Goal: Transaction & Acquisition: Purchase product/service

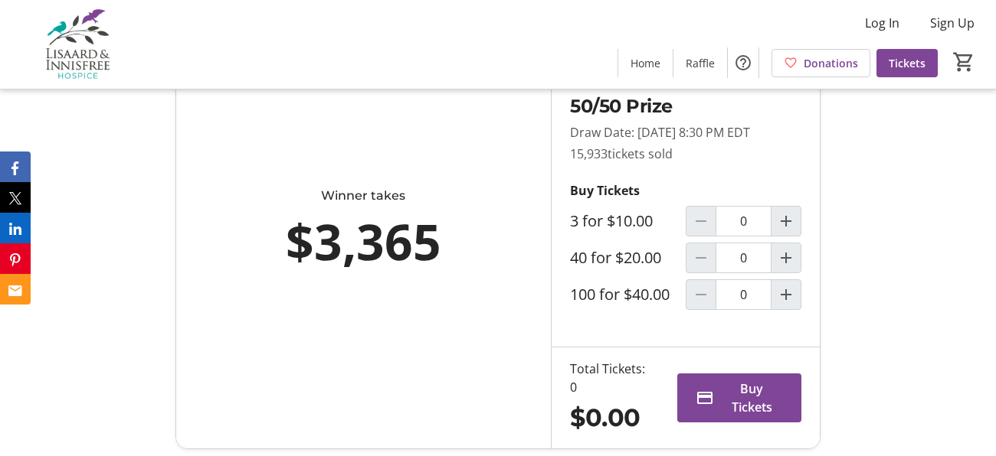
scroll to position [611, 0]
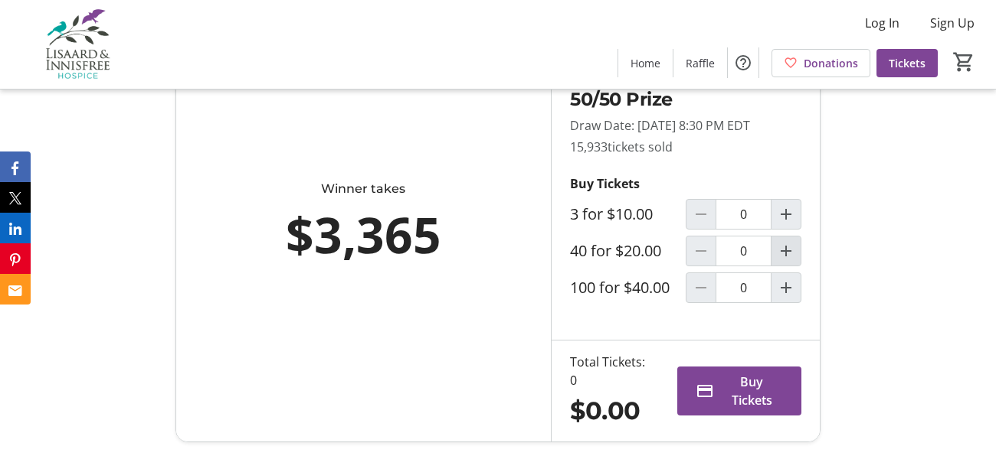
click at [787, 260] on mat-icon "Increment by one" at bounding box center [786, 251] width 18 height 18
type input "1"
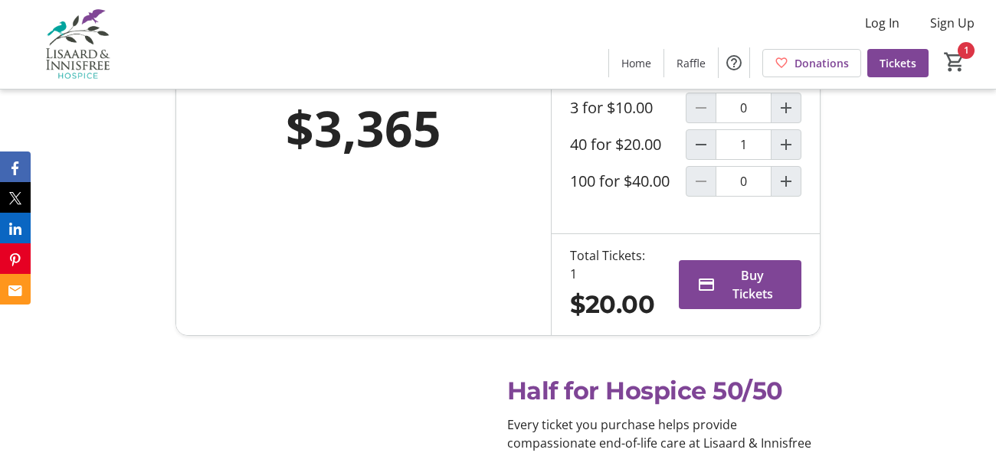
scroll to position [717, 0]
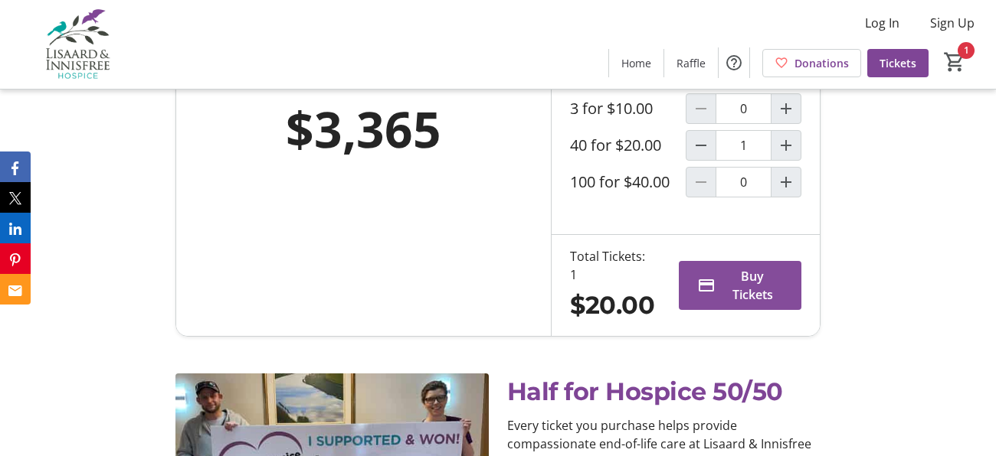
click at [750, 304] on span "Buy Tickets" at bounding box center [751, 285] width 61 height 37
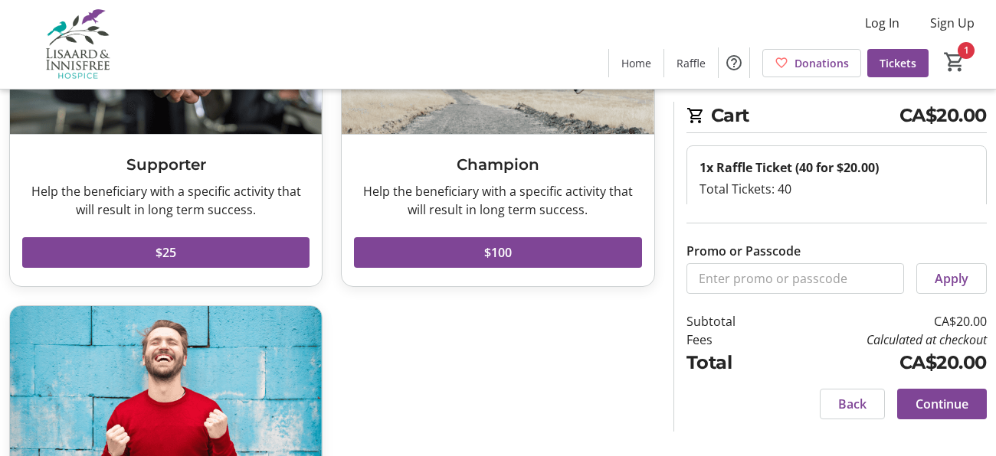
scroll to position [227, 0]
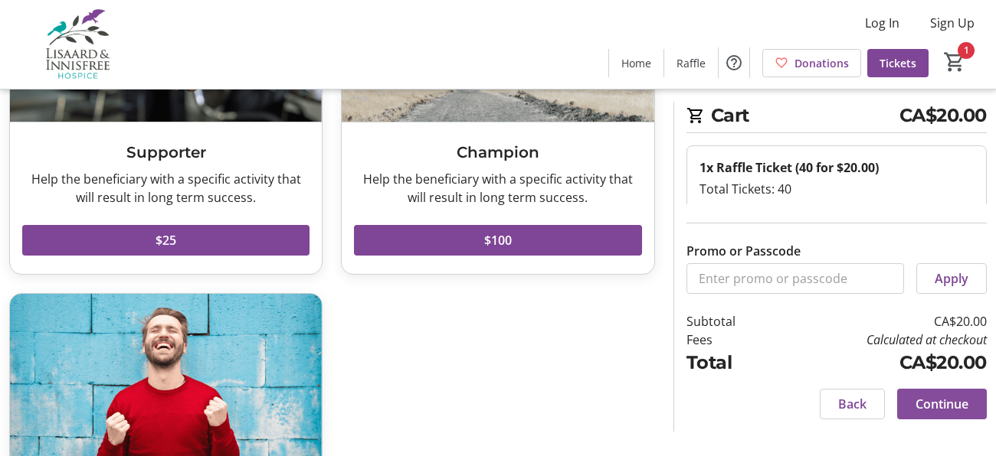
click at [954, 401] on span "Continue" at bounding box center [941, 404] width 53 height 18
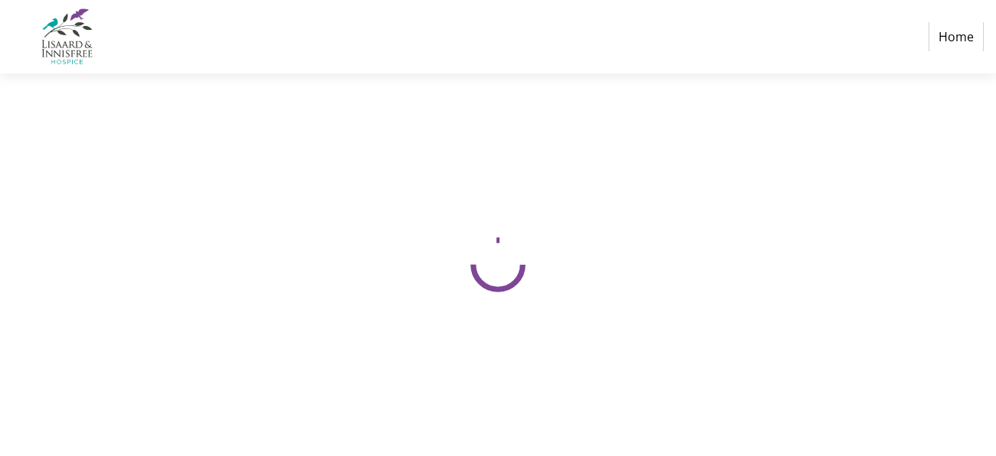
select select "CA"
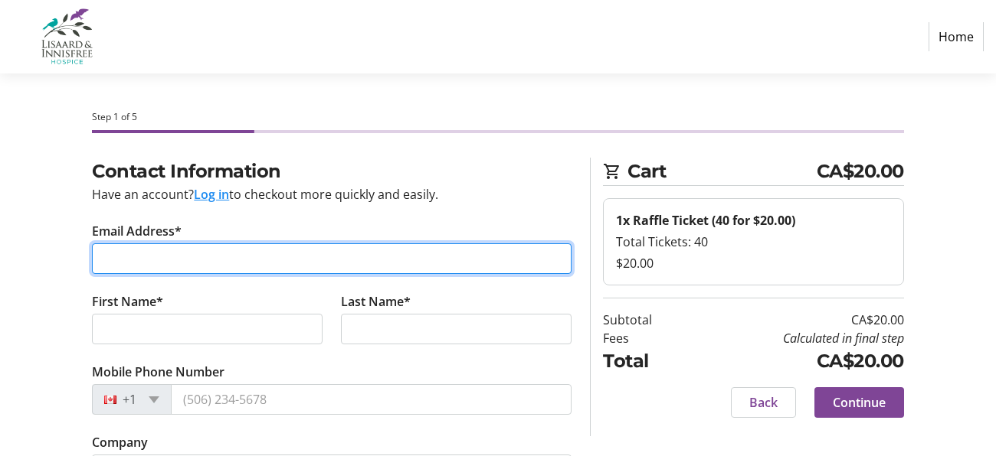
click at [209, 261] on input "Email Address*" at bounding box center [331, 259] width 479 height 31
type input "[EMAIL_ADDRESS][DOMAIN_NAME]"
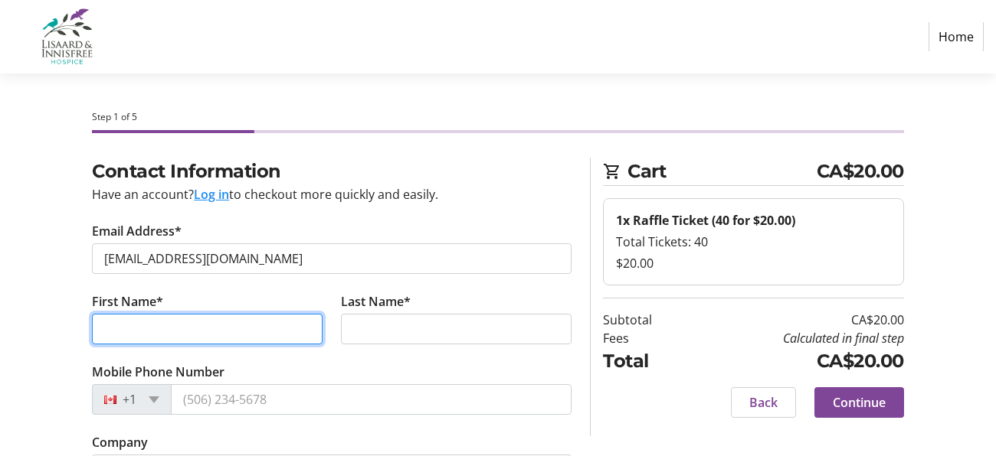
type input "[PERSON_NAME]"
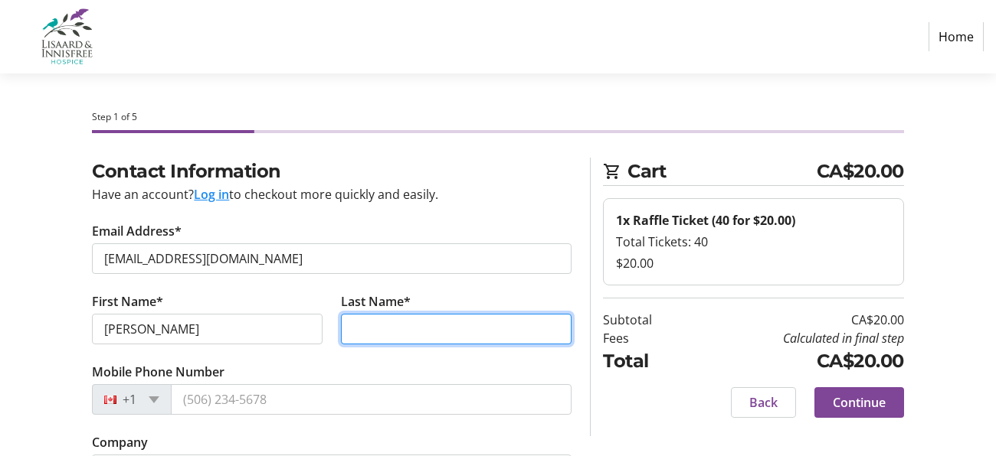
type input "[PERSON_NAME]"
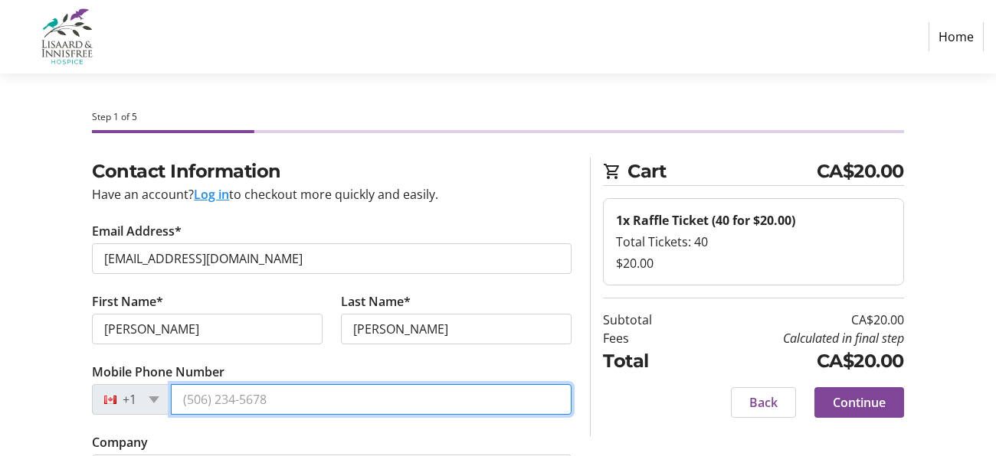
type input "[PHONE_NUMBER]"
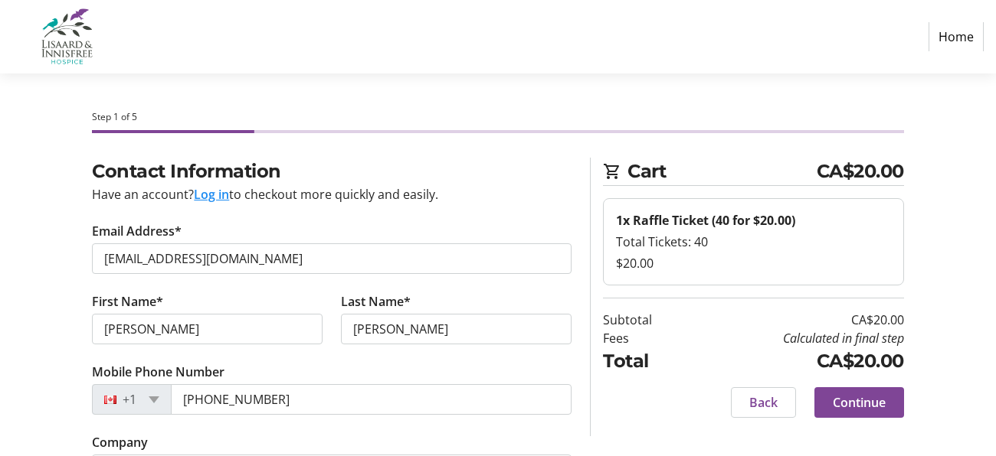
type input "[STREET_ADDRESS]"
type input "RR5"
type input "[GEOGRAPHIC_DATA]"
select select "ON"
type input "N1R5S6"
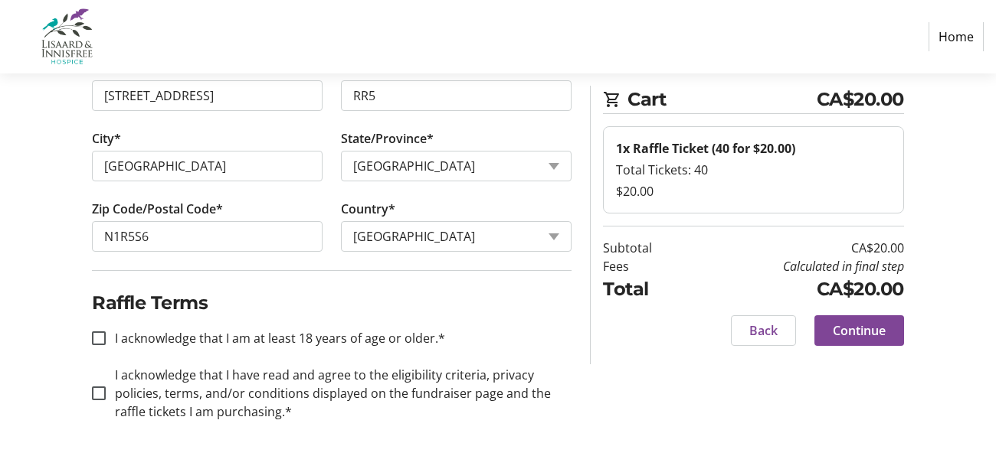
scroll to position [512, 0]
click at [96, 335] on input "I acknowledge that I am at least 18 years of age or older.*" at bounding box center [99, 338] width 14 height 14
checkbox input "true"
click at [97, 388] on input "I acknowledge that I have read and agree to the eligibility criteria, privacy p…" at bounding box center [99, 393] width 14 height 14
checkbox input "true"
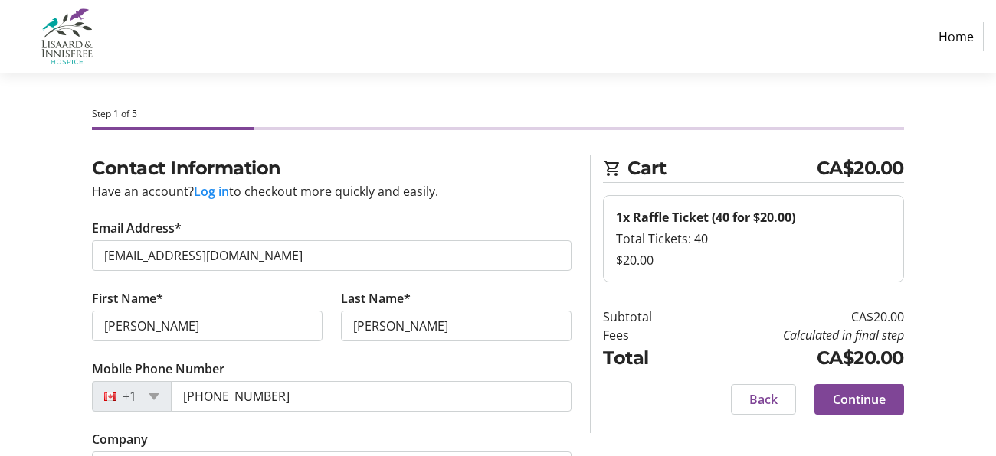
scroll to position [0, 0]
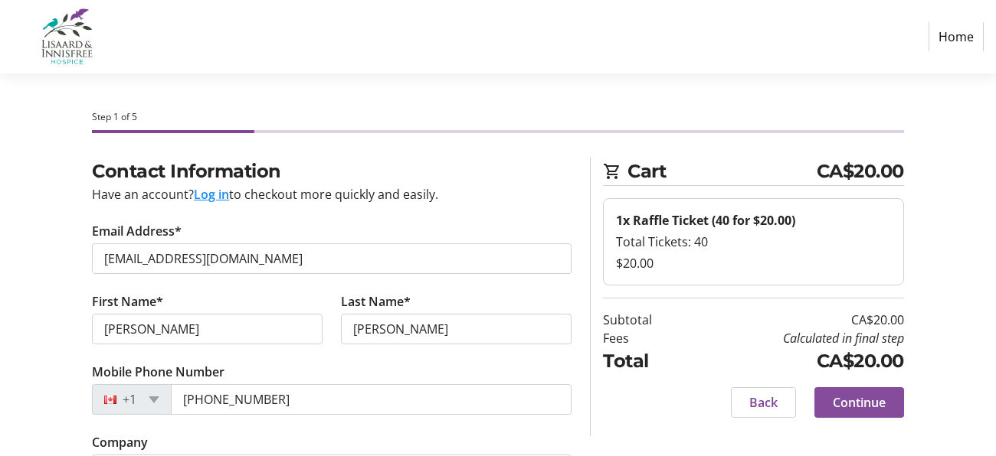
click at [863, 399] on span "Continue" at bounding box center [859, 403] width 53 height 18
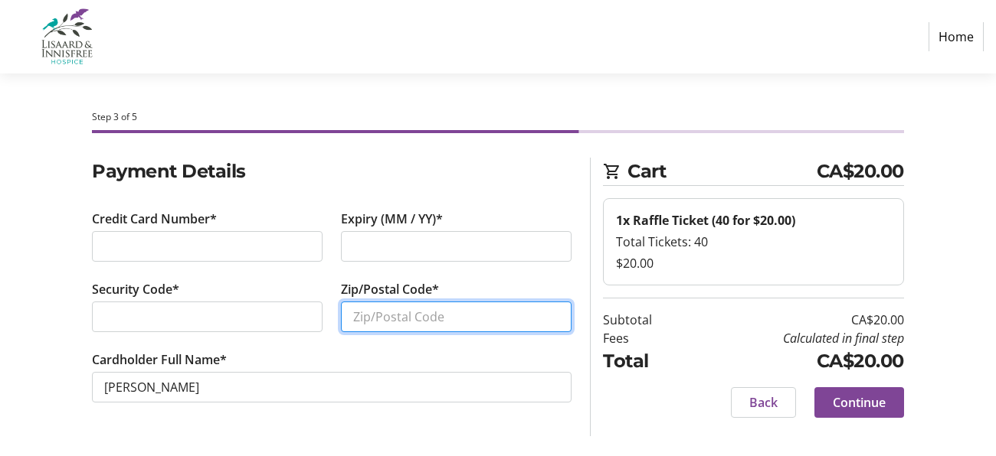
click at [476, 312] on input "Zip/Postal Code*" at bounding box center [456, 317] width 231 height 31
type input "N1R5S6"
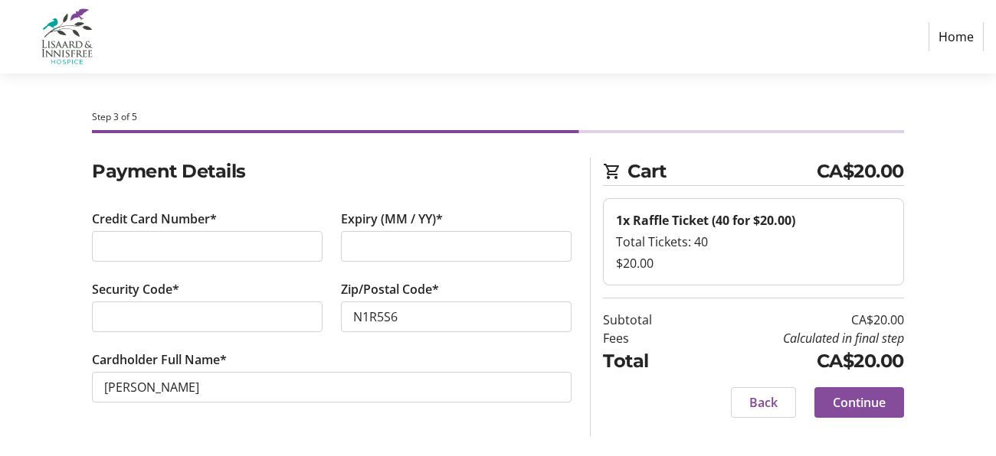
click at [866, 397] on span "Continue" at bounding box center [859, 403] width 53 height 18
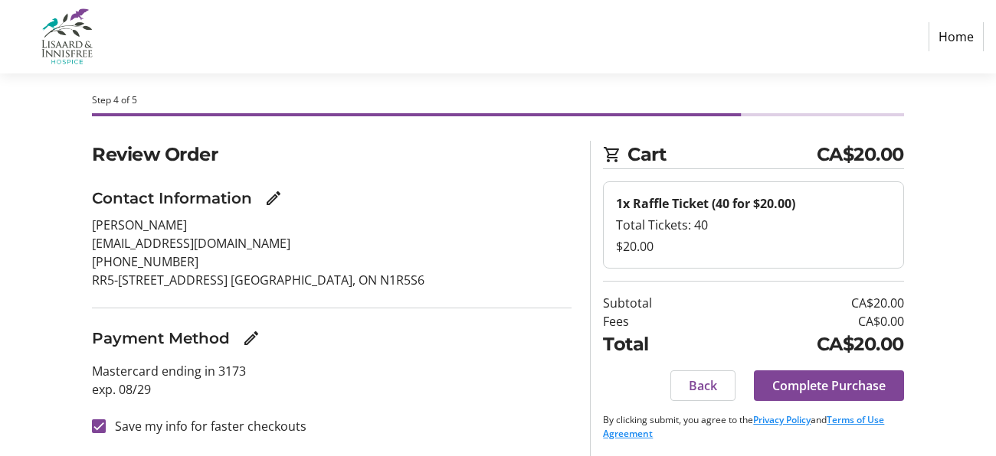
scroll to position [19, 0]
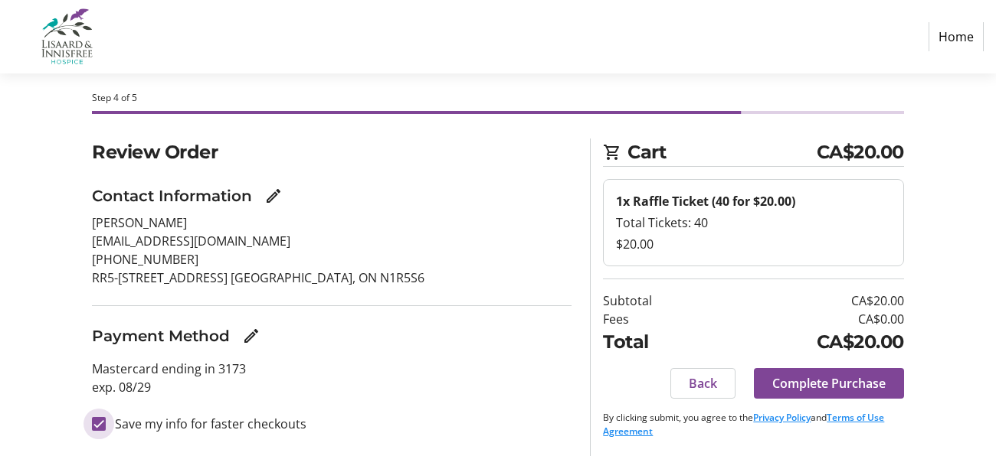
click at [97, 427] on input "Save my info for faster checkouts" at bounding box center [99, 424] width 14 height 14
checkbox input "false"
click at [820, 377] on span "Complete Purchase" at bounding box center [828, 384] width 113 height 18
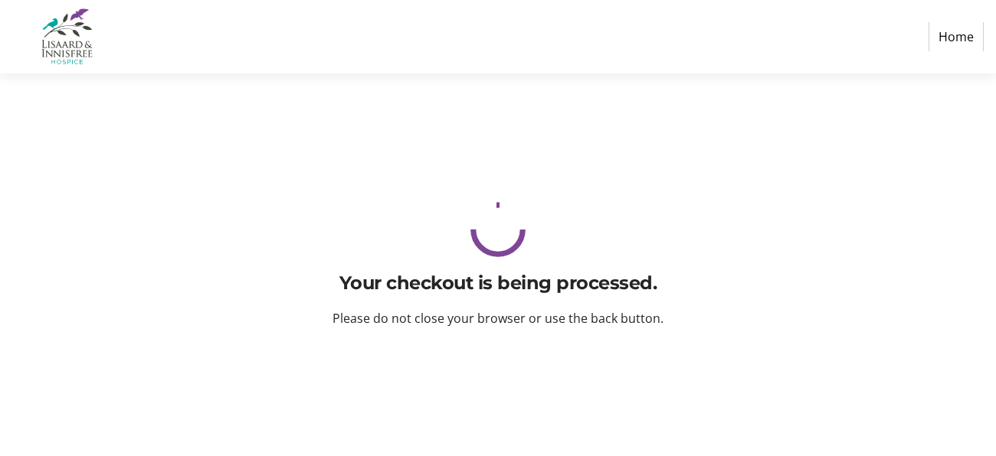
scroll to position [0, 0]
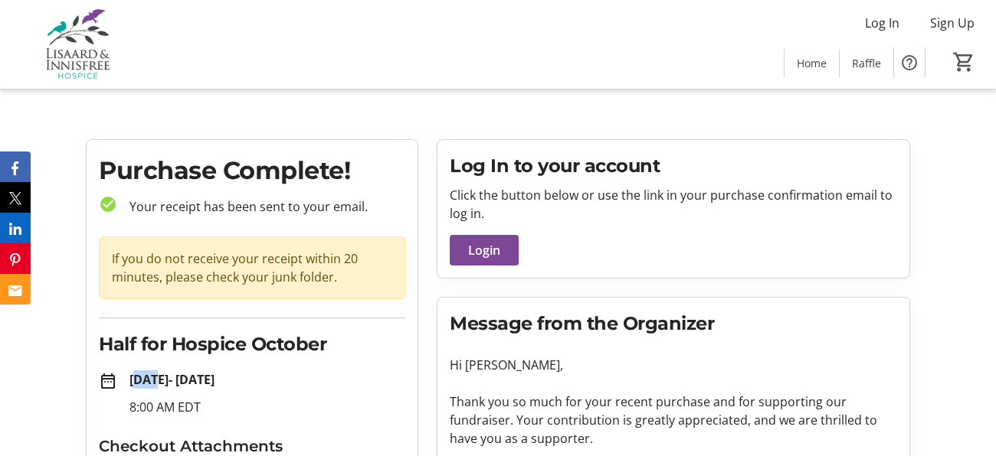
scroll to position [1, 0]
click at [498, 246] on span "Login" at bounding box center [484, 249] width 32 height 18
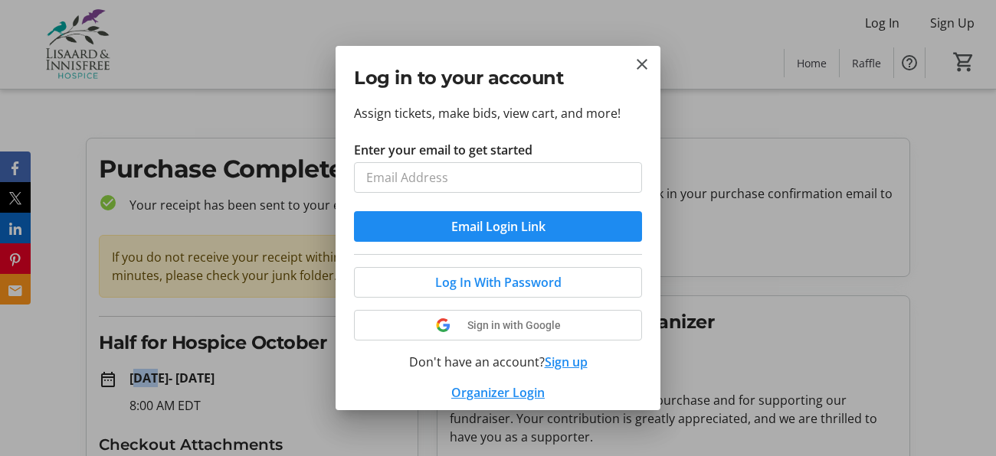
scroll to position [0, 0]
click at [637, 61] on mat-icon "Close" at bounding box center [642, 64] width 18 height 18
